Goal: Complete application form

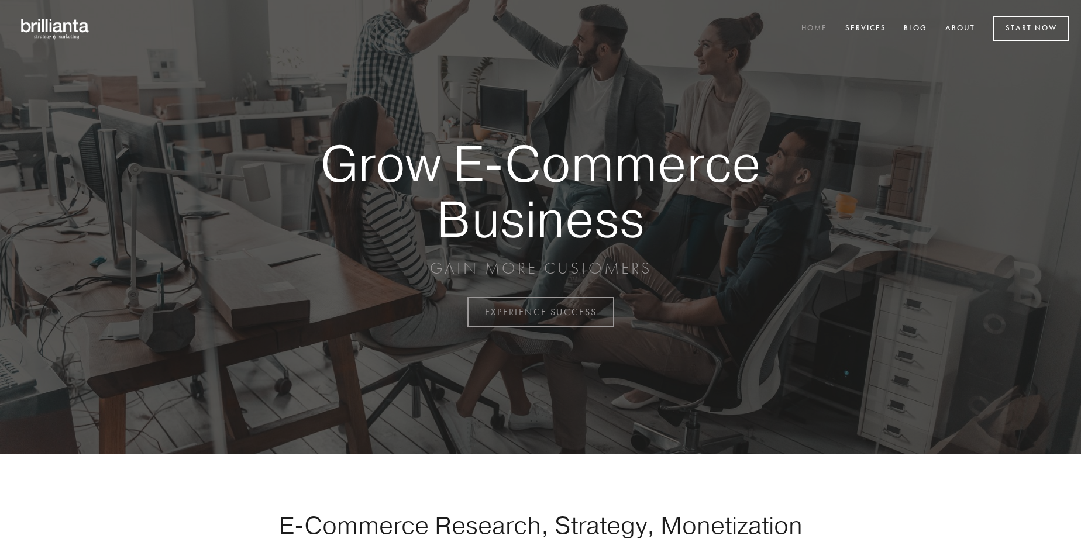
scroll to position [3067, 0]
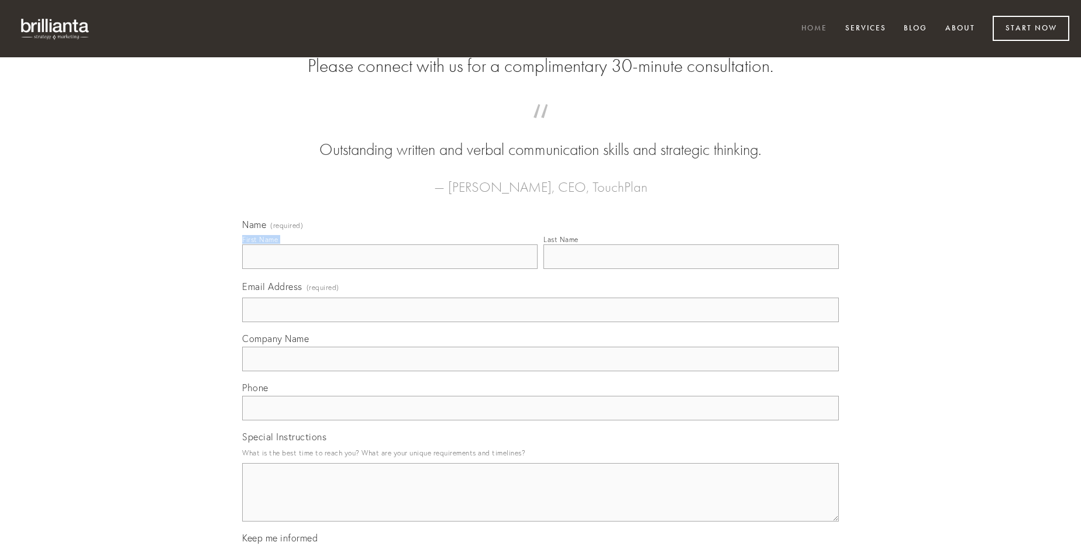
type input "[PERSON_NAME]"
click at [691, 269] on input "Last Name" at bounding box center [690, 257] width 295 height 25
type input "[PERSON_NAME]"
click at [541, 322] on input "Email Address (required)" at bounding box center [540, 310] width 597 height 25
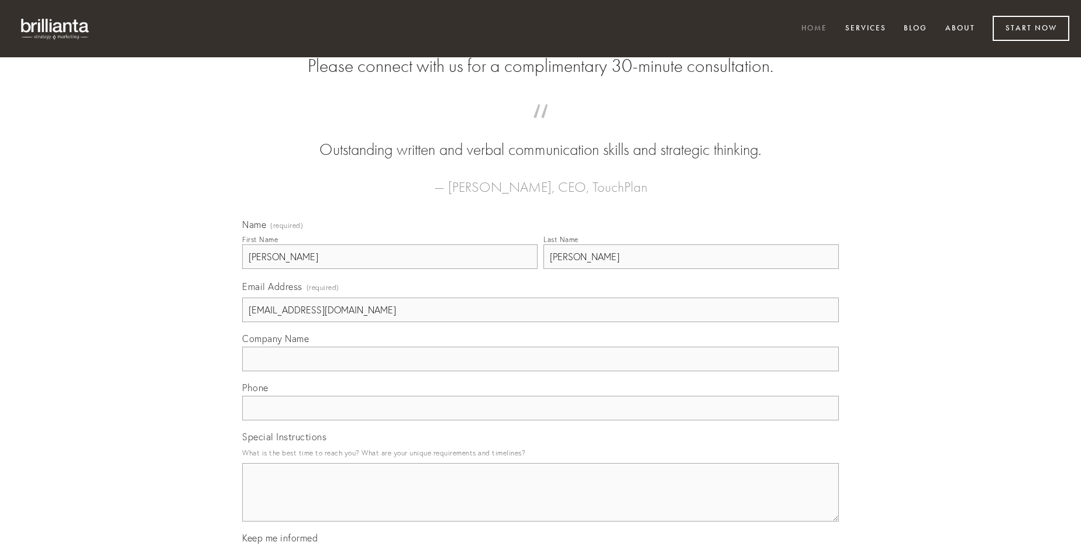
type input "[EMAIL_ADDRESS][DOMAIN_NAME]"
click at [541, 371] on input "Company Name" at bounding box center [540, 359] width 597 height 25
type input "capio"
click at [541, 421] on input "text" at bounding box center [540, 408] width 597 height 25
click at [541, 503] on textarea "Special Instructions" at bounding box center [540, 492] width 597 height 59
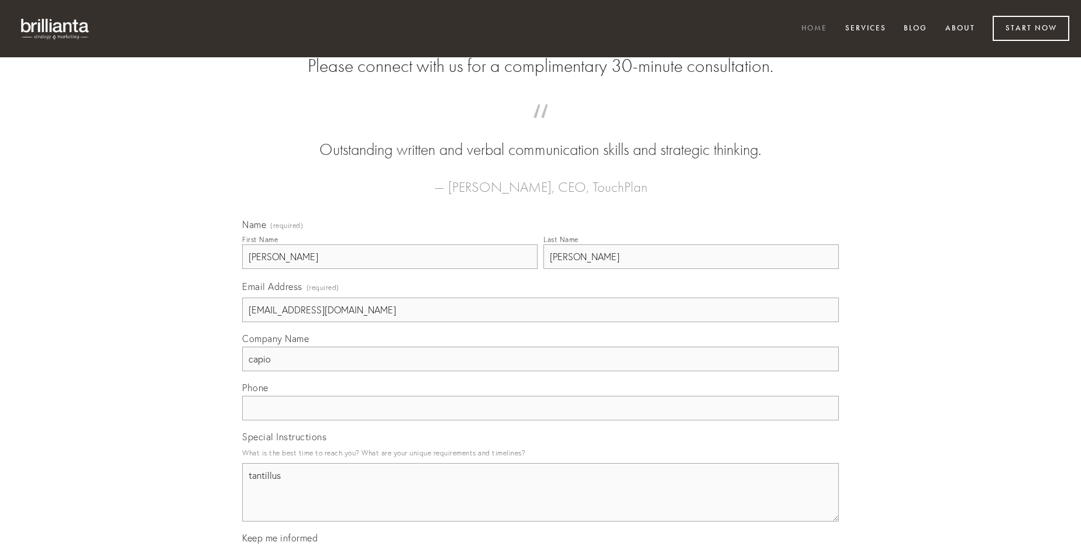
type textarea "tantillus"
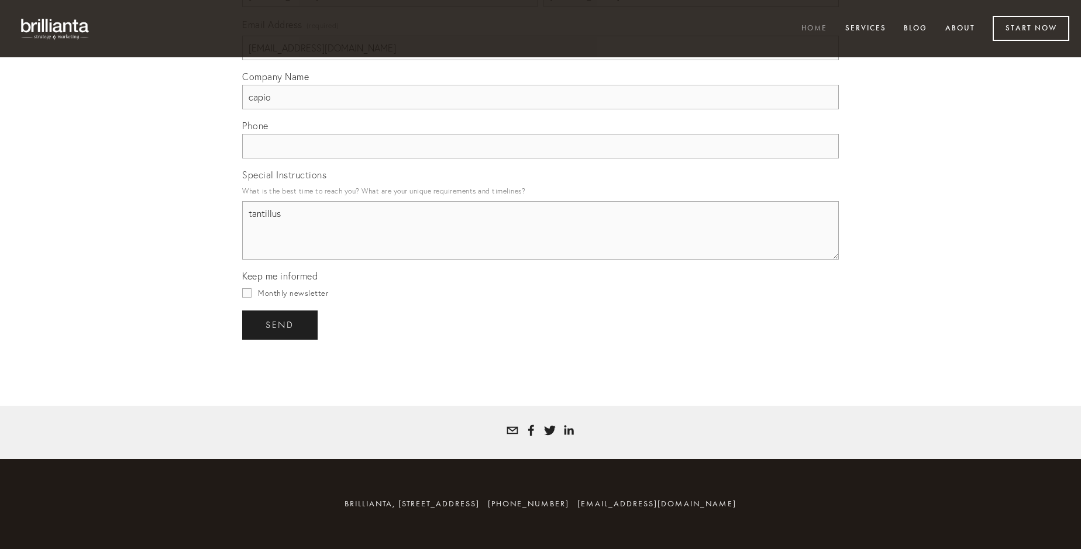
click at [281, 325] on span "send" at bounding box center [280, 325] width 29 height 11
